Goal: Task Accomplishment & Management: Manage account settings

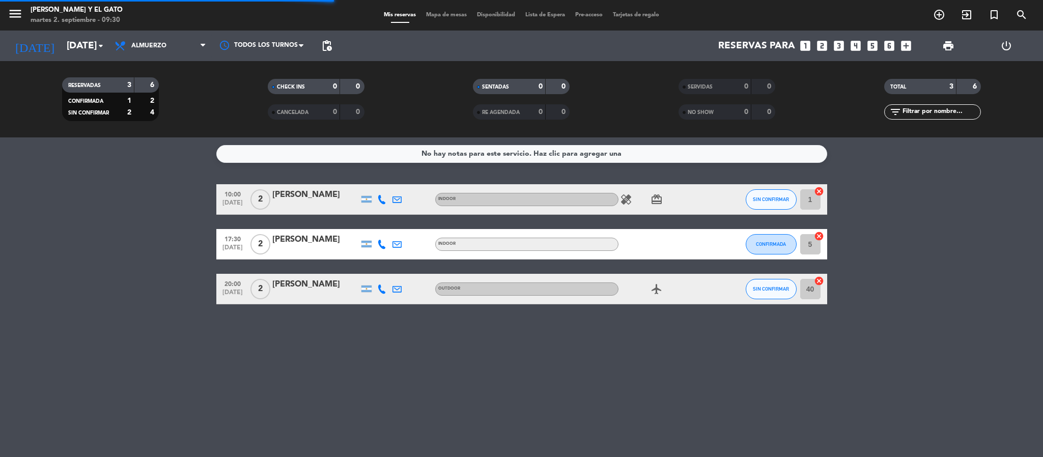
click at [75, 41] on input "[DATE]" at bounding box center [123, 45] width 123 height 21
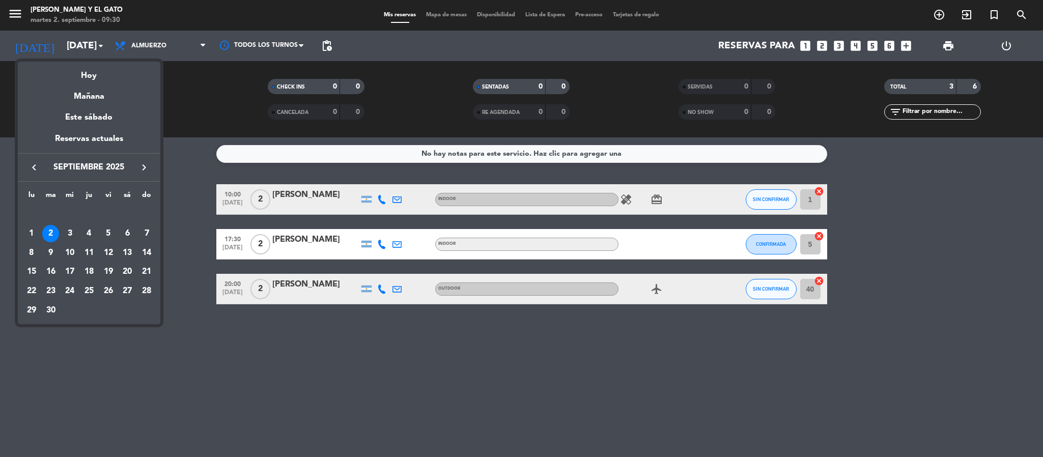
click at [45, 234] on div "2" at bounding box center [50, 233] width 17 height 17
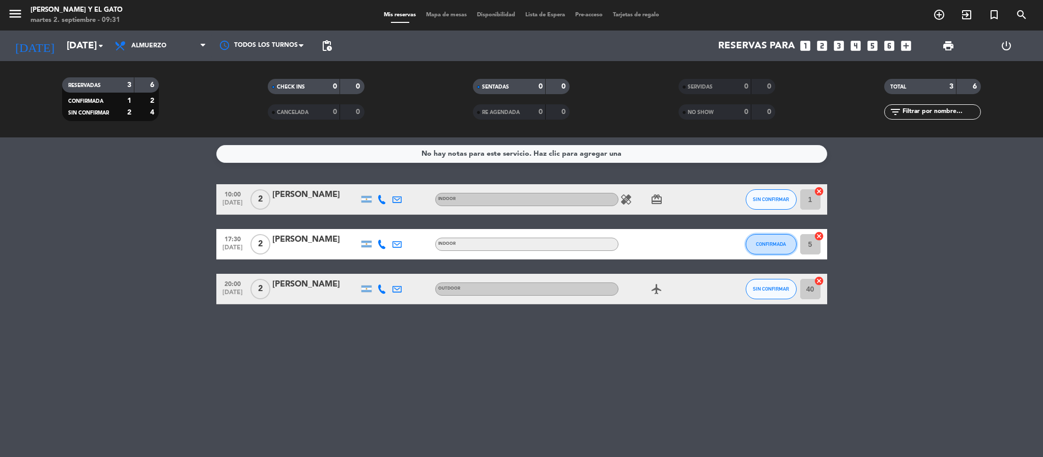
click at [767, 241] on span "CONFIRMADA" at bounding box center [771, 244] width 30 height 6
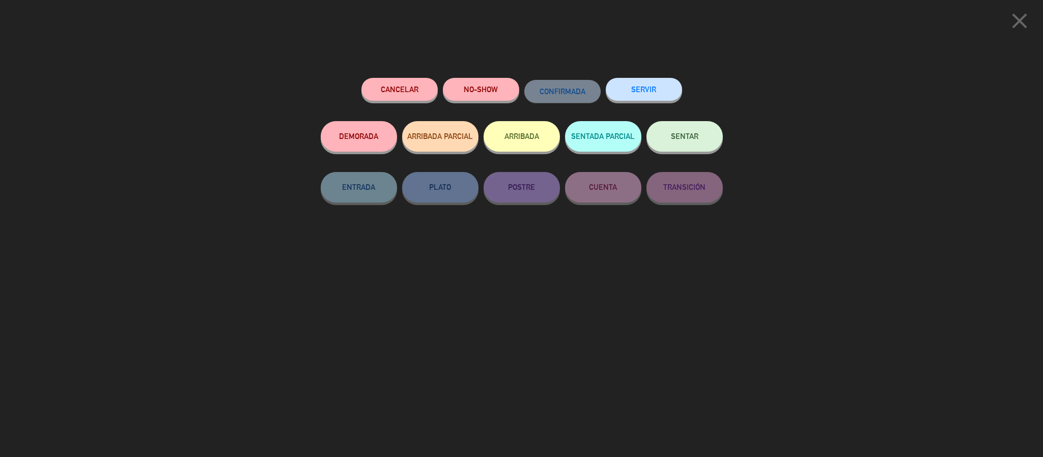
click at [408, 81] on button "Cancelar" at bounding box center [400, 89] width 76 height 23
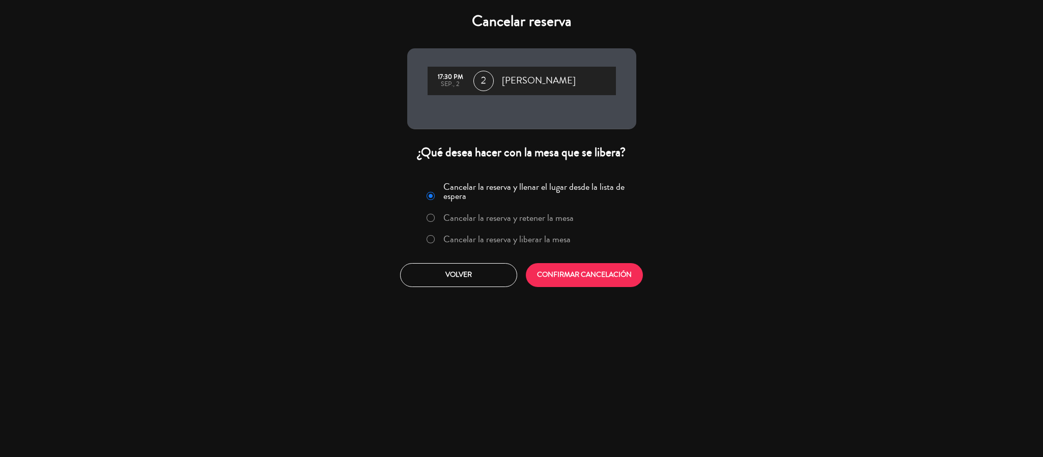
click at [513, 249] on label "Cancelar la reserva y liberar la mesa" at bounding box center [499, 240] width 155 height 18
click at [553, 280] on button "CONFIRMAR CANCELACIÓN" at bounding box center [584, 275] width 117 height 24
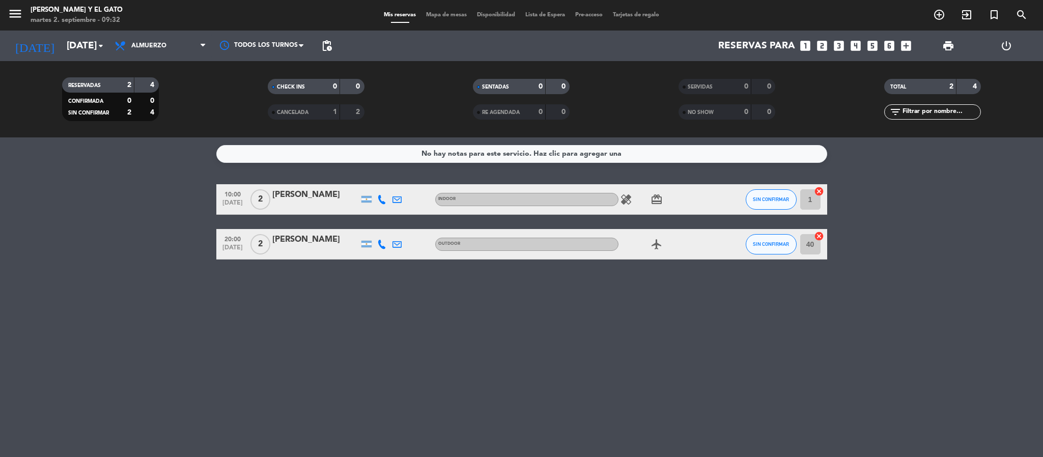
click at [321, 47] on span "pending_actions" at bounding box center [327, 46] width 12 height 12
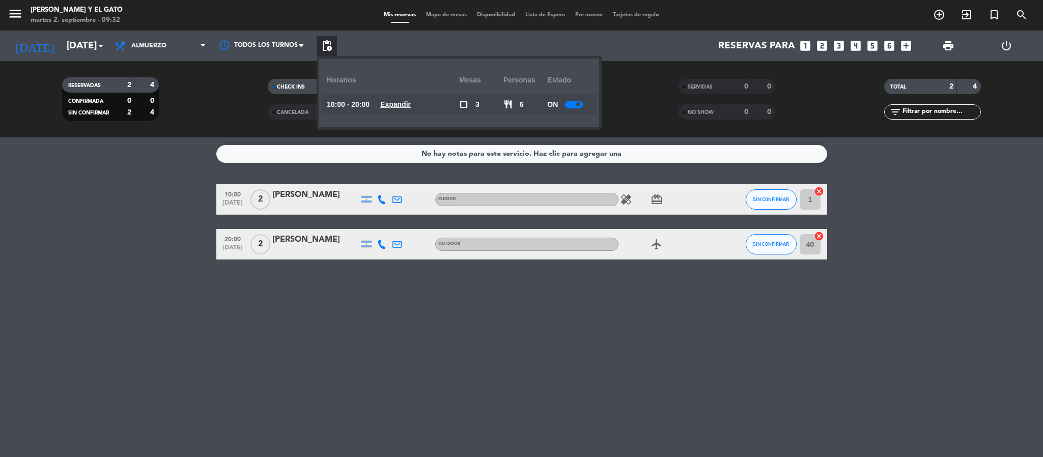
click at [408, 99] on span "Expandir" at bounding box center [395, 105] width 31 height 12
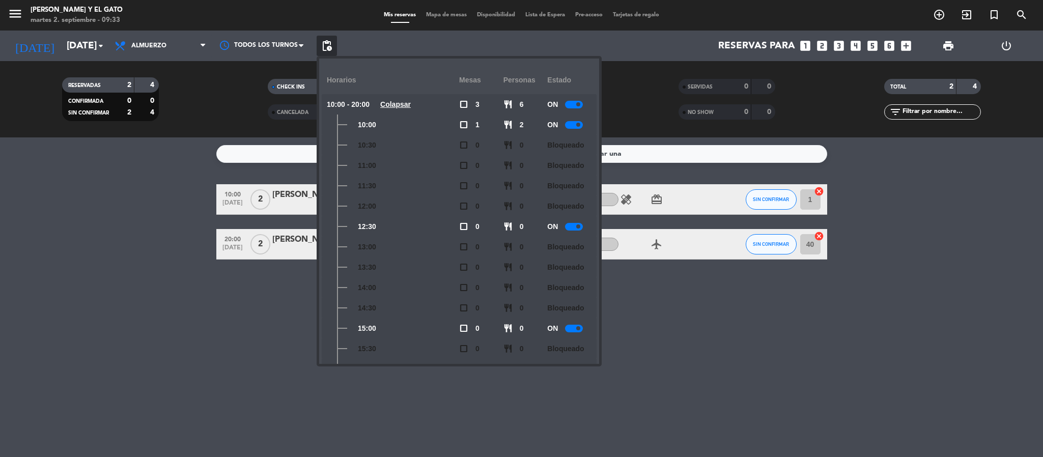
click at [191, 312] on div "No hay notas para este servicio. Haz clic para agregar una 10:00 [DATE] 2 [PERS…" at bounding box center [521, 297] width 1043 height 320
